Goal: Information Seeking & Learning: Learn about a topic

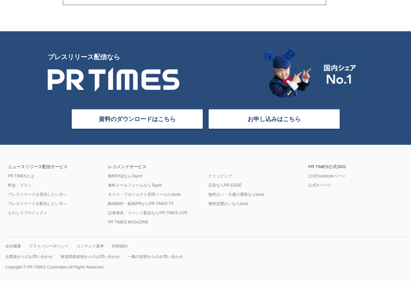
scroll to position [2572, 0]
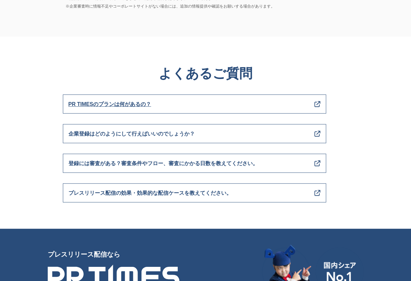
click at [130, 105] on span "PR TIMESのプランは何があるの？" at bounding box center [110, 104] width 83 height 9
click at [123, 109] on link "PR TIMESのプランは何があるの？" at bounding box center [195, 104] width 264 height 19
click at [122, 105] on span "PR TIMESのプランは何があるの？" at bounding box center [110, 104] width 83 height 9
click at [318, 103] on span at bounding box center [318, 104] width 6 height 6
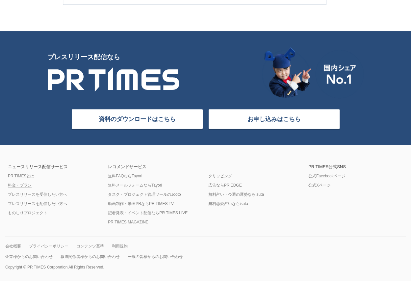
click at [19, 185] on link "料金・プラン" at bounding box center [20, 185] width 24 height 5
